Goal: Task Accomplishment & Management: Use online tool/utility

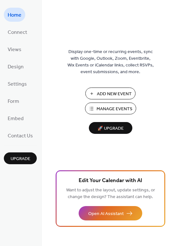
click at [117, 109] on span "Manage Events" at bounding box center [115, 109] width 36 height 7
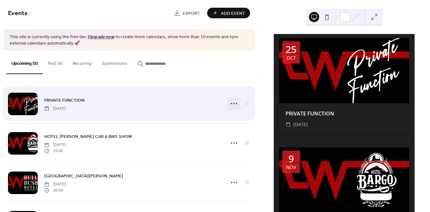
click at [231, 104] on icon at bounding box center [234, 103] width 10 height 10
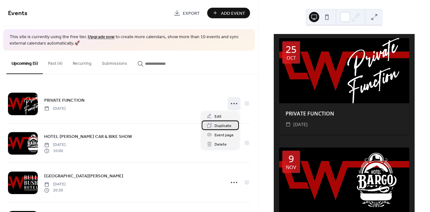
click at [224, 125] on span "Duplicate" at bounding box center [222, 125] width 17 height 7
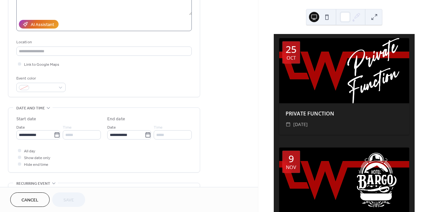
scroll to position [107, 0]
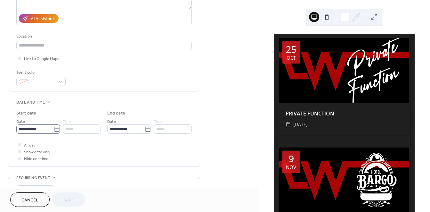
click at [55, 129] on icon at bounding box center [57, 129] width 6 height 6
click at [54, 129] on input "**********" at bounding box center [34, 128] width 37 height 9
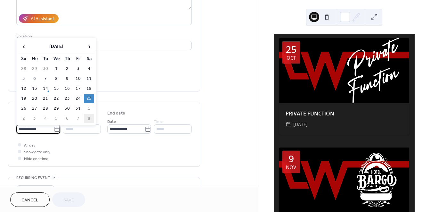
click at [88, 117] on td "8" at bounding box center [89, 118] width 10 height 9
type input "**********"
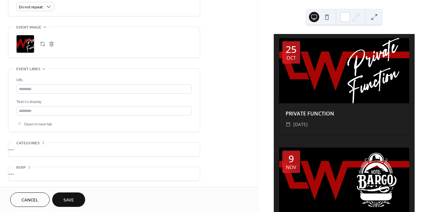
scroll to position [290, 0]
click at [69, 199] on span "Save" at bounding box center [68, 200] width 11 height 7
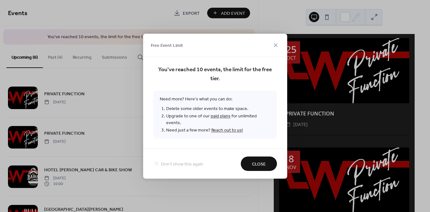
click at [259, 160] on span "Close" at bounding box center [259, 163] width 14 height 7
